Goal: Obtain resource: Download file/media

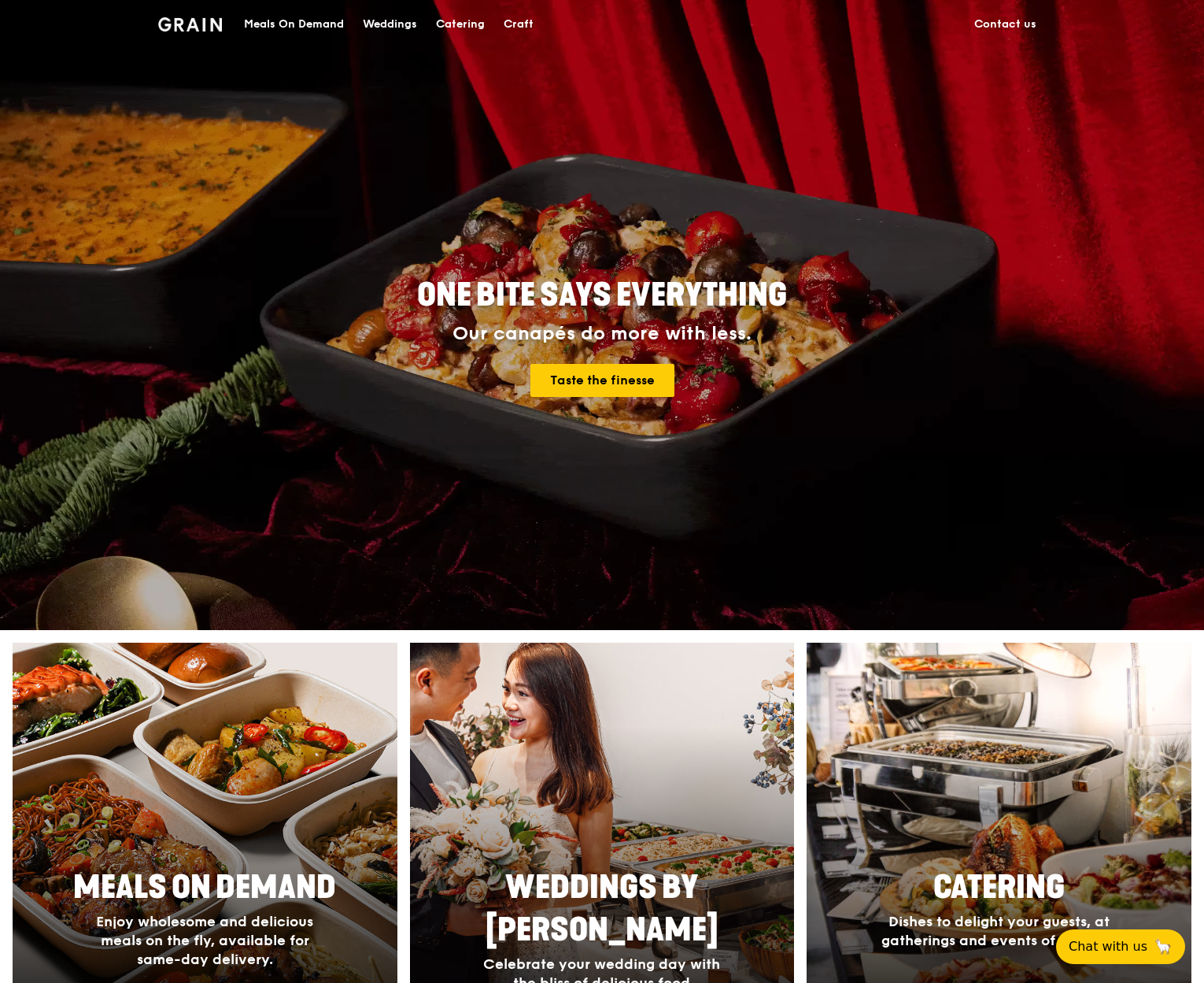
click at [314, 23] on div "Meals On Demand" at bounding box center [294, 24] width 100 height 47
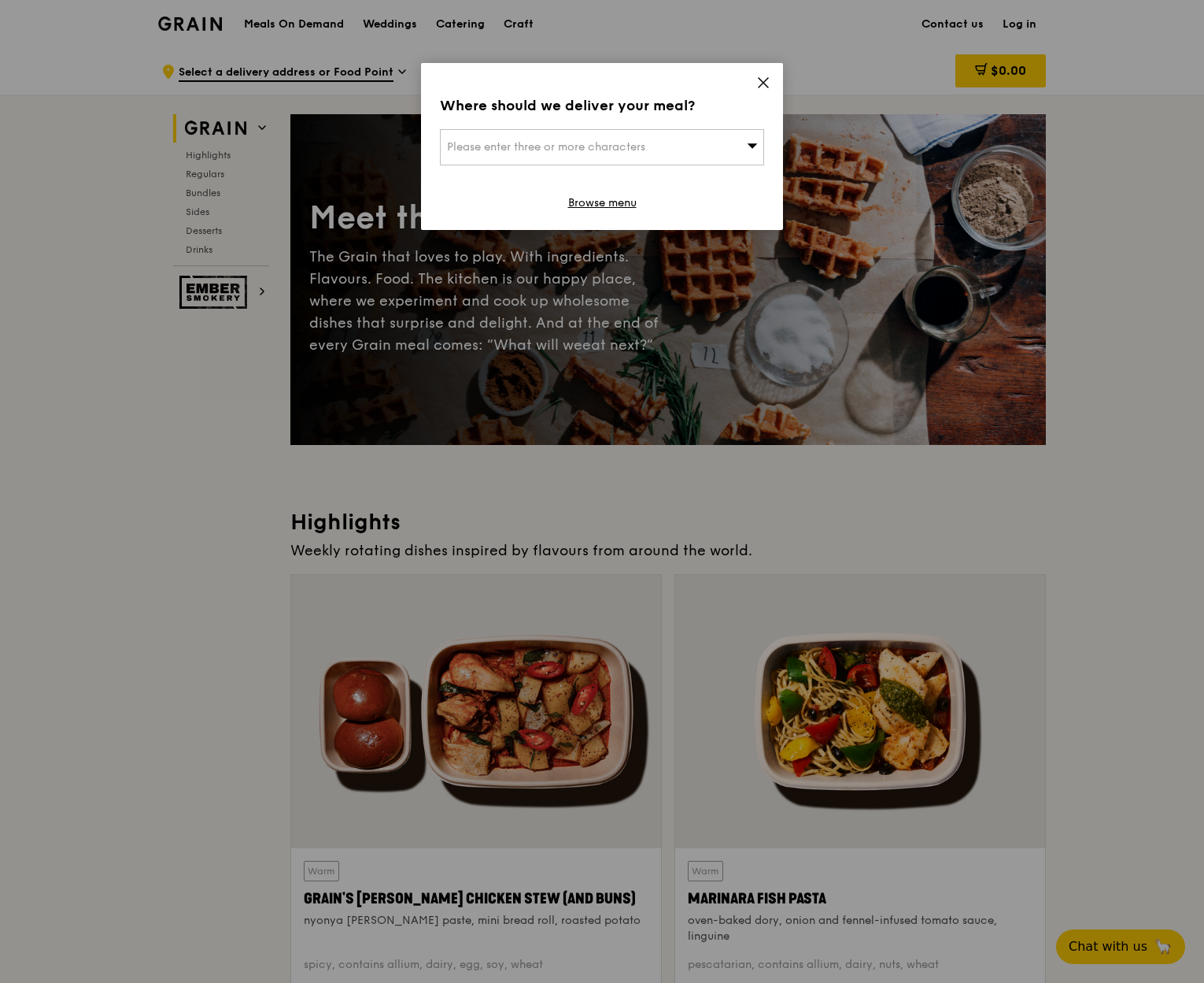
click at [762, 82] on icon at bounding box center [764, 83] width 14 height 14
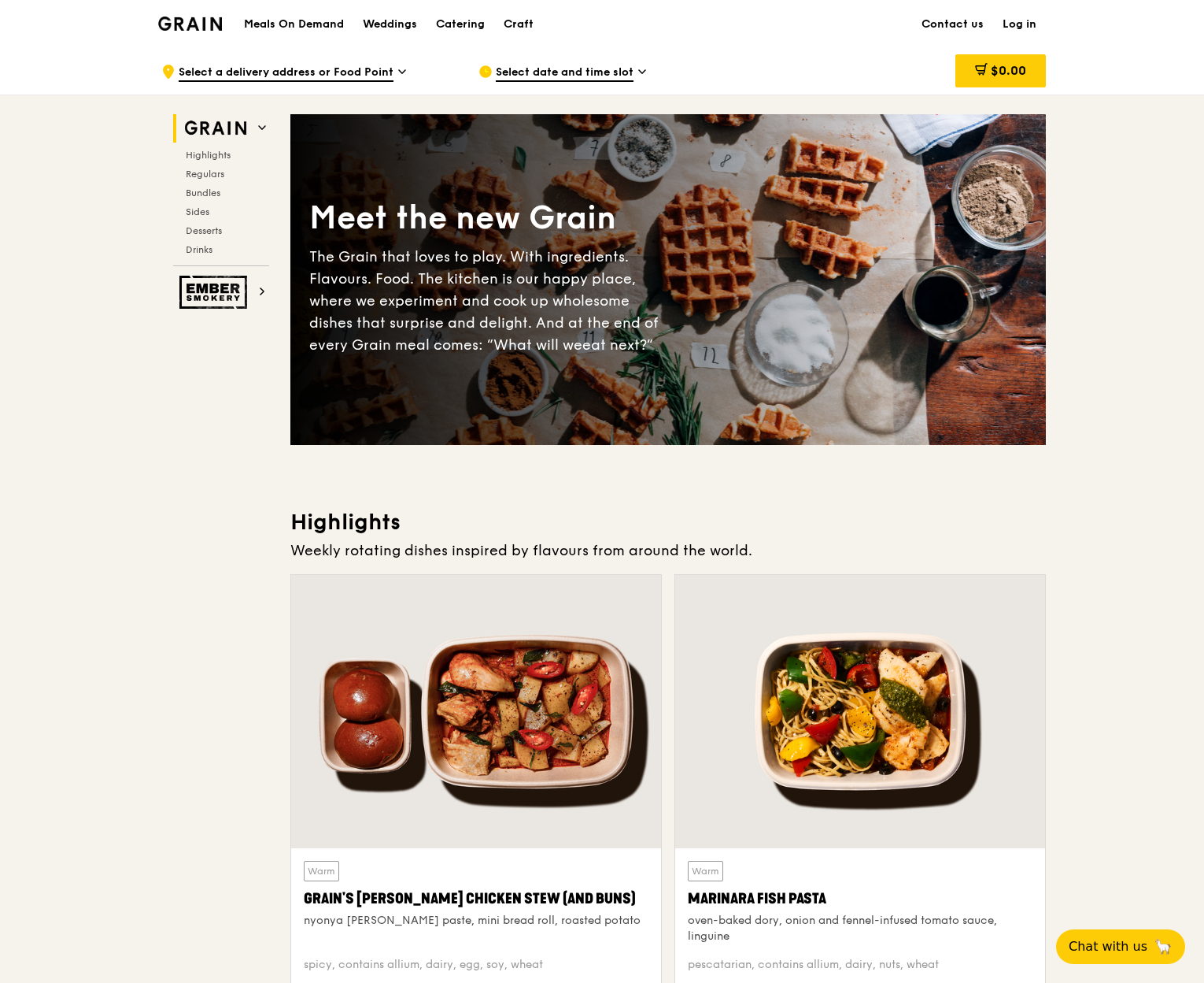
click at [468, 15] on div "Catering" at bounding box center [460, 24] width 49 height 47
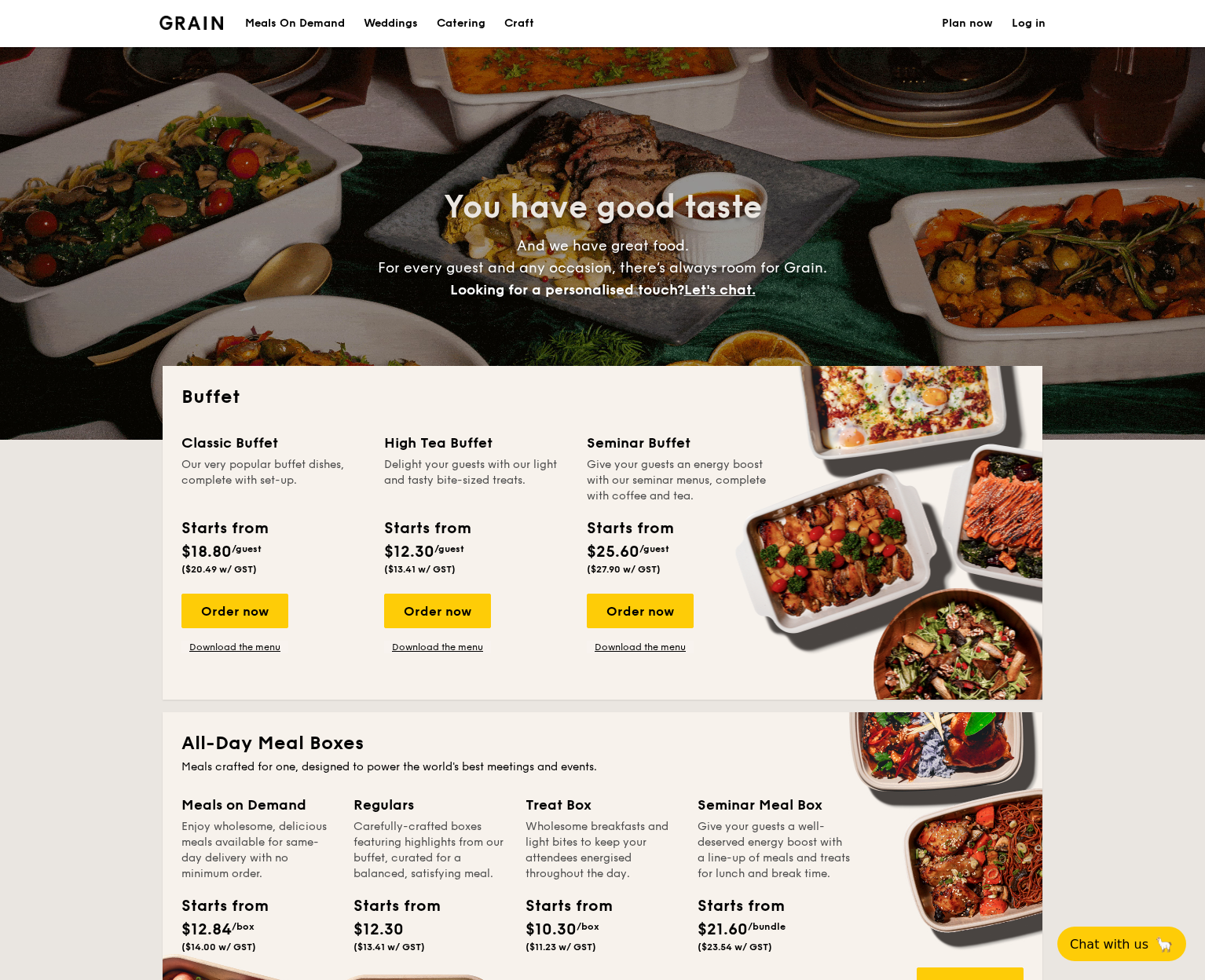
select select
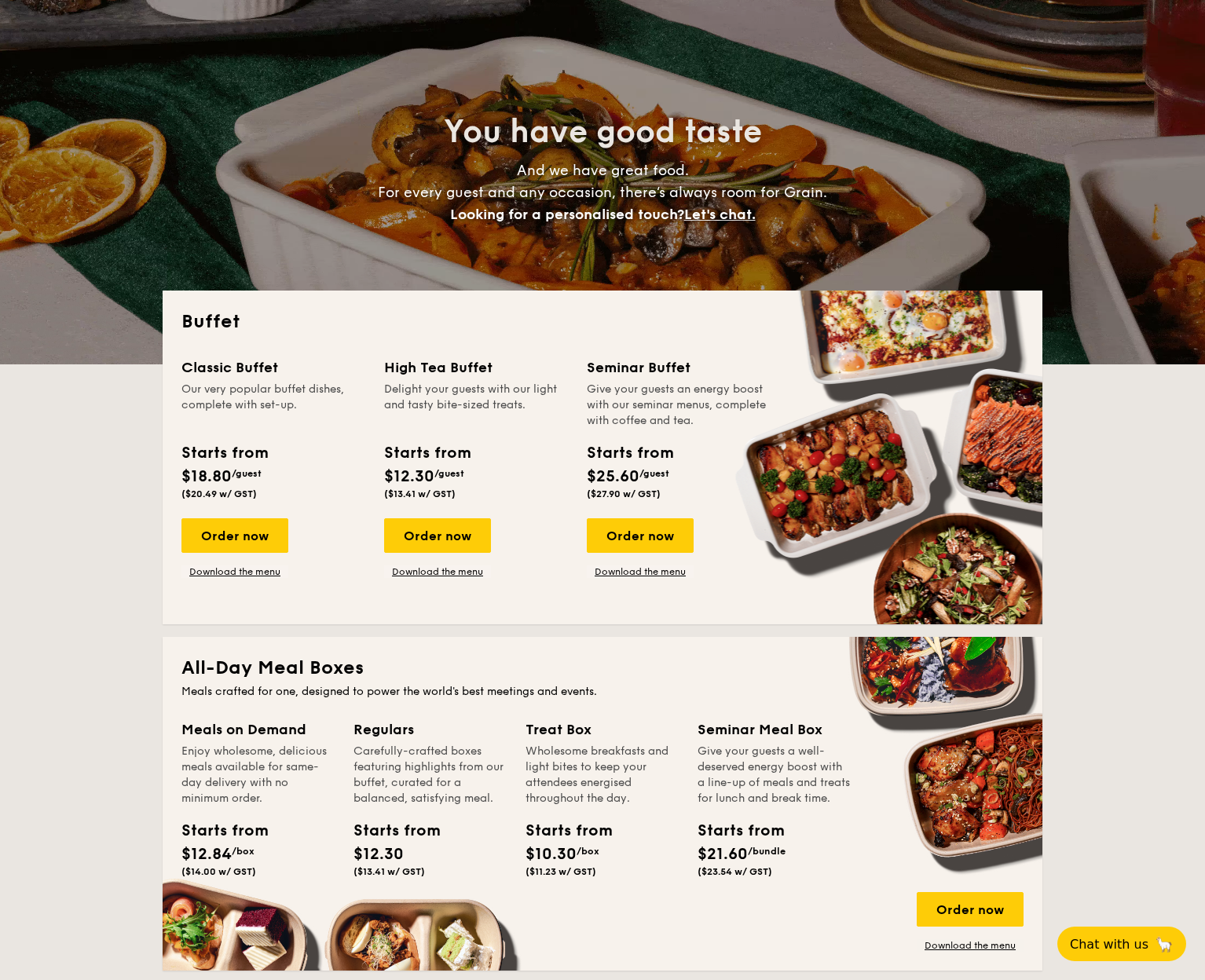
scroll to position [88, 0]
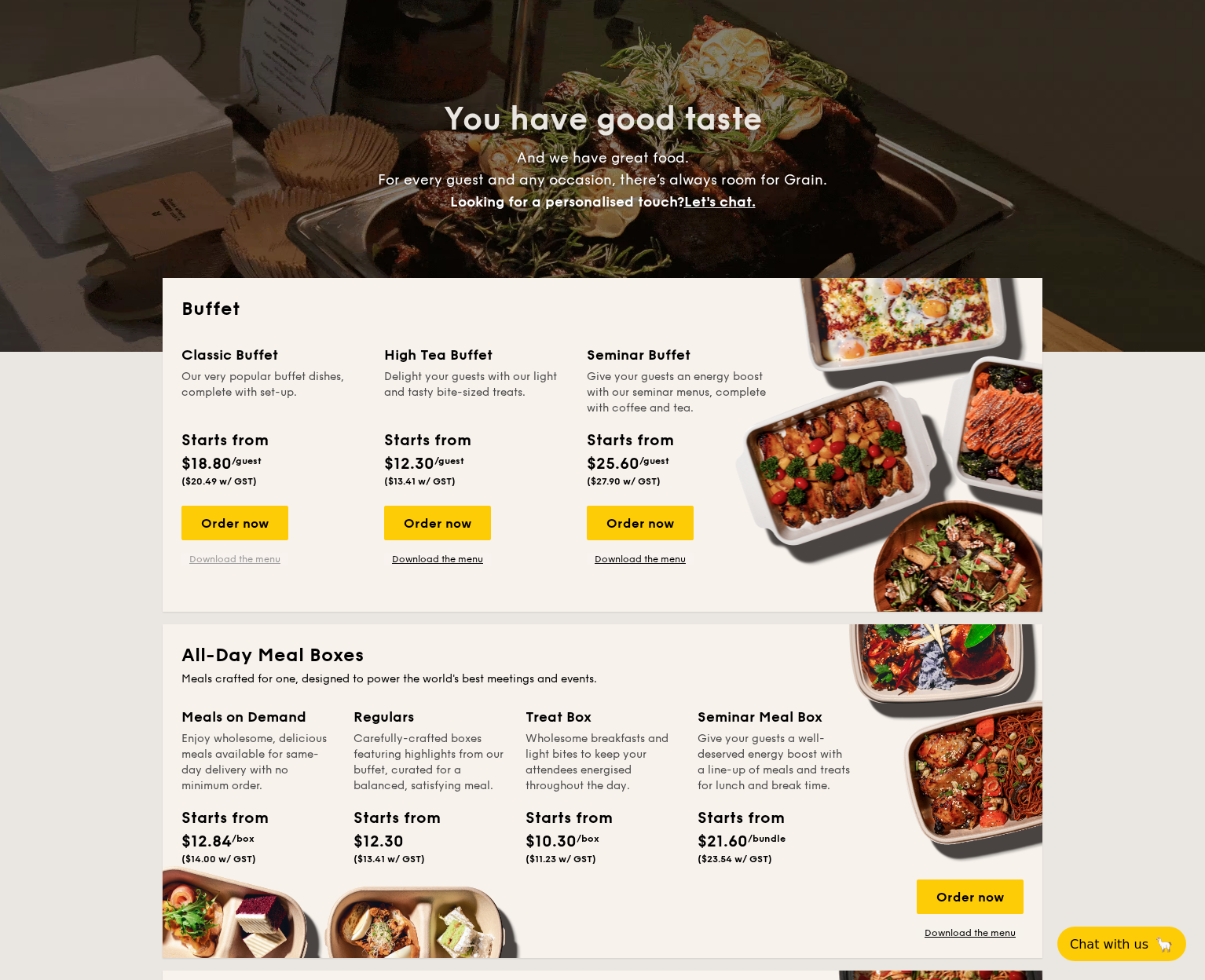
click at [249, 557] on link "Download the menu" at bounding box center [235, 559] width 106 height 13
